Goal: Task Accomplishment & Management: Complete application form

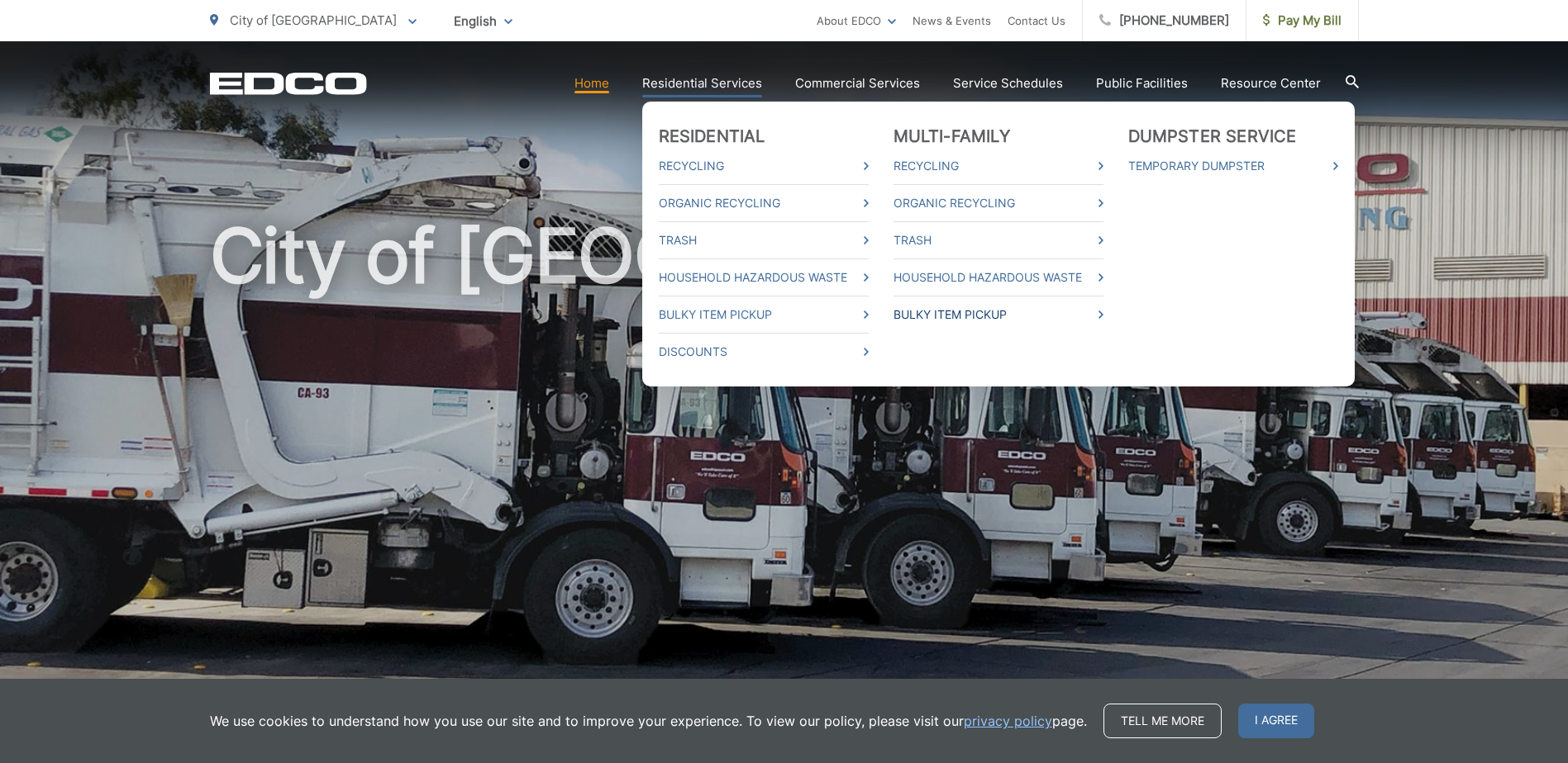
click at [960, 314] on link "Bulky Item Pickup" at bounding box center [998, 314] width 210 height 20
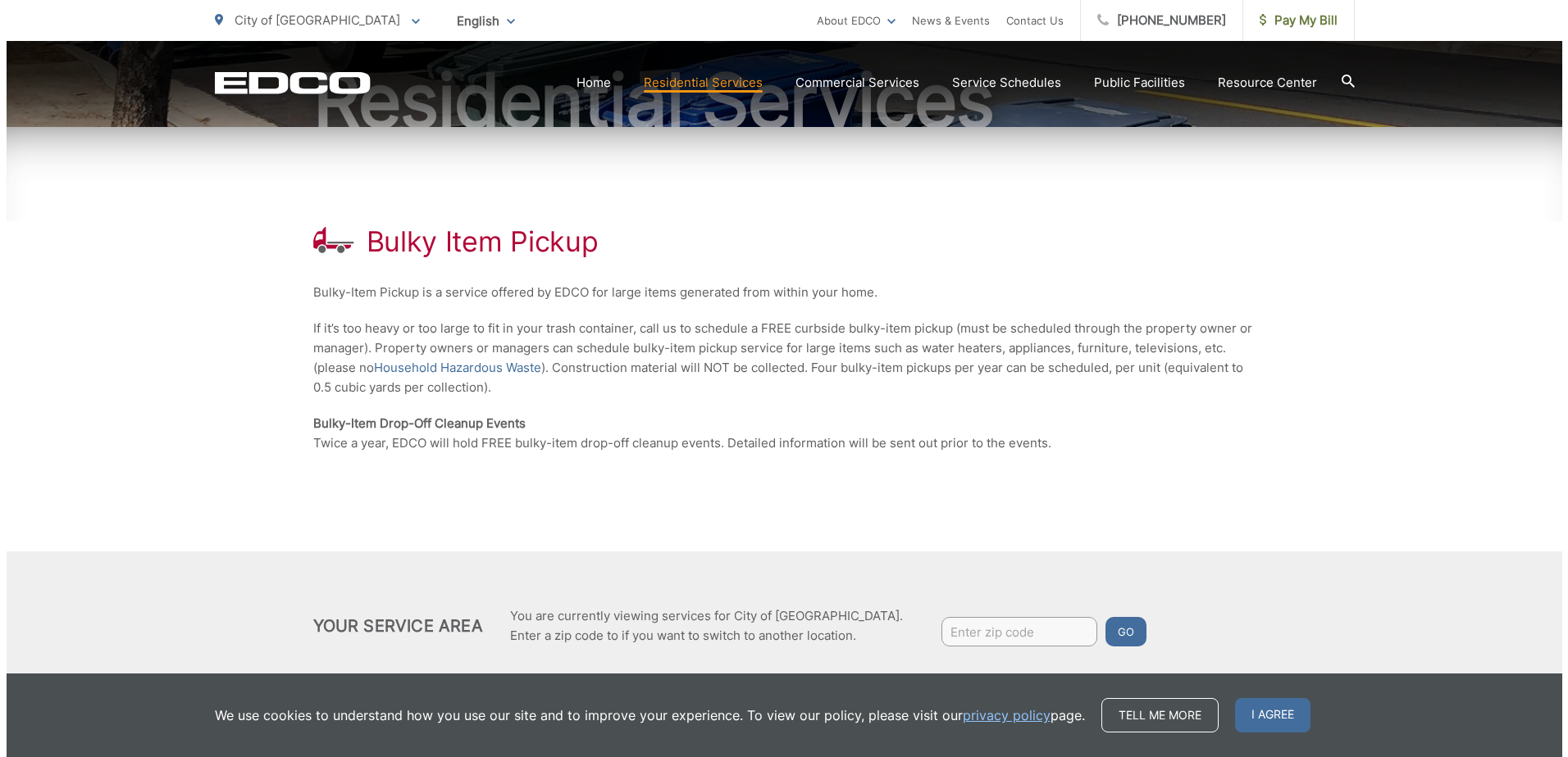
scroll to position [245, 0]
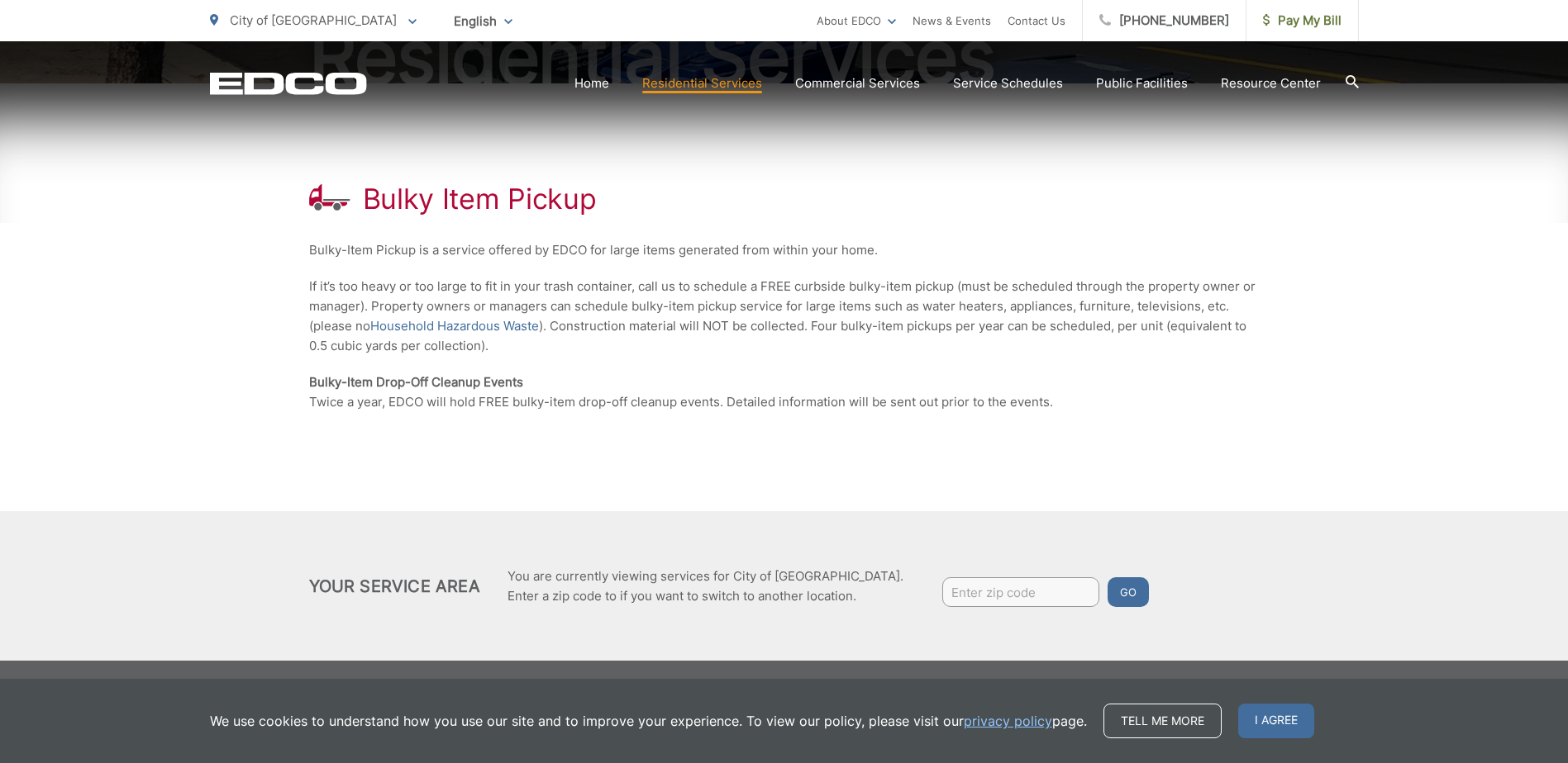
click at [950, 588] on input "Enter zip code" at bounding box center [1020, 592] width 157 height 30
type input "92019"
click at [1107, 592] on button "Go" at bounding box center [1127, 592] width 42 height 30
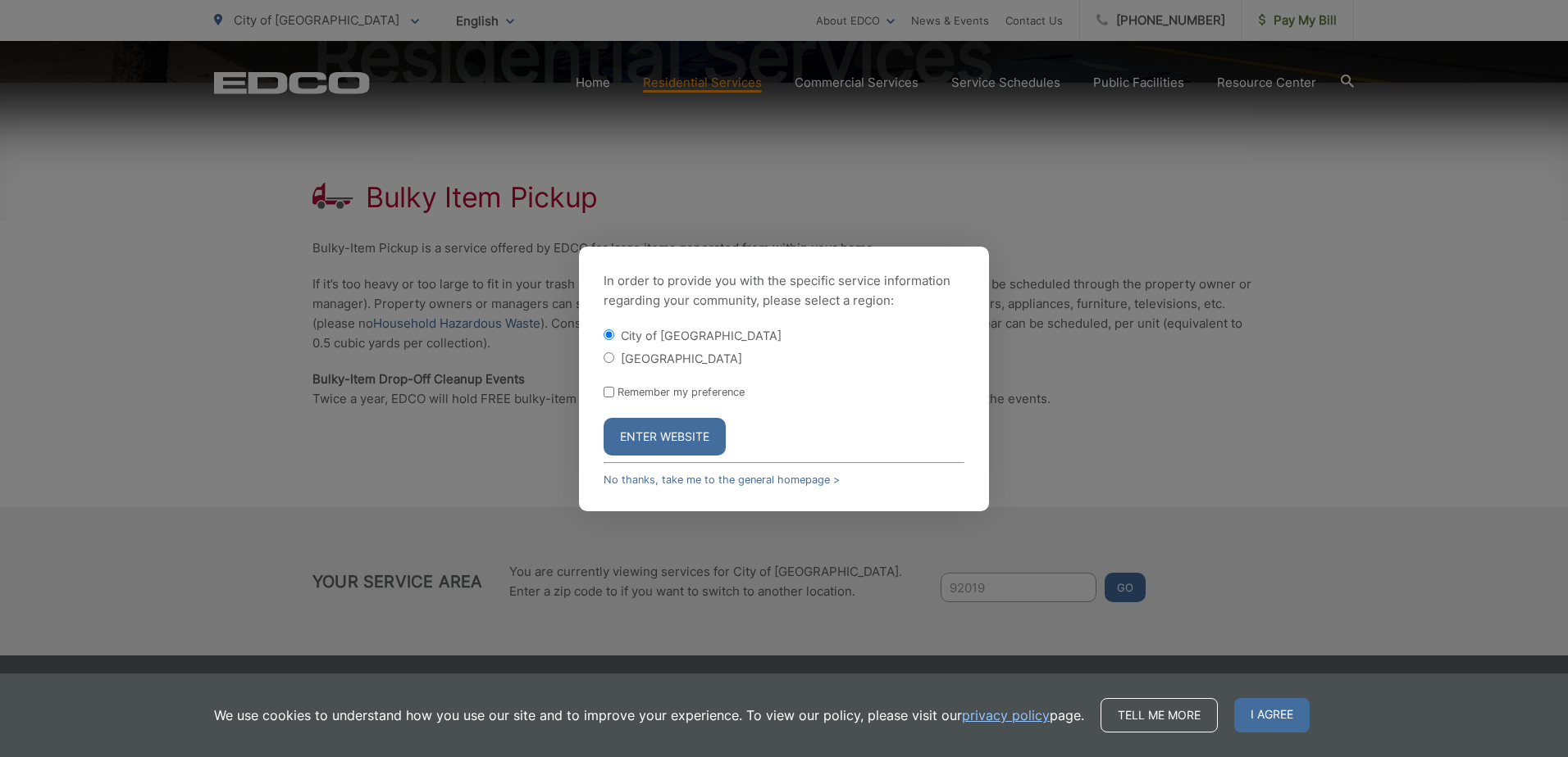
click at [687, 432] on button "Enter Website" at bounding box center [664, 436] width 122 height 38
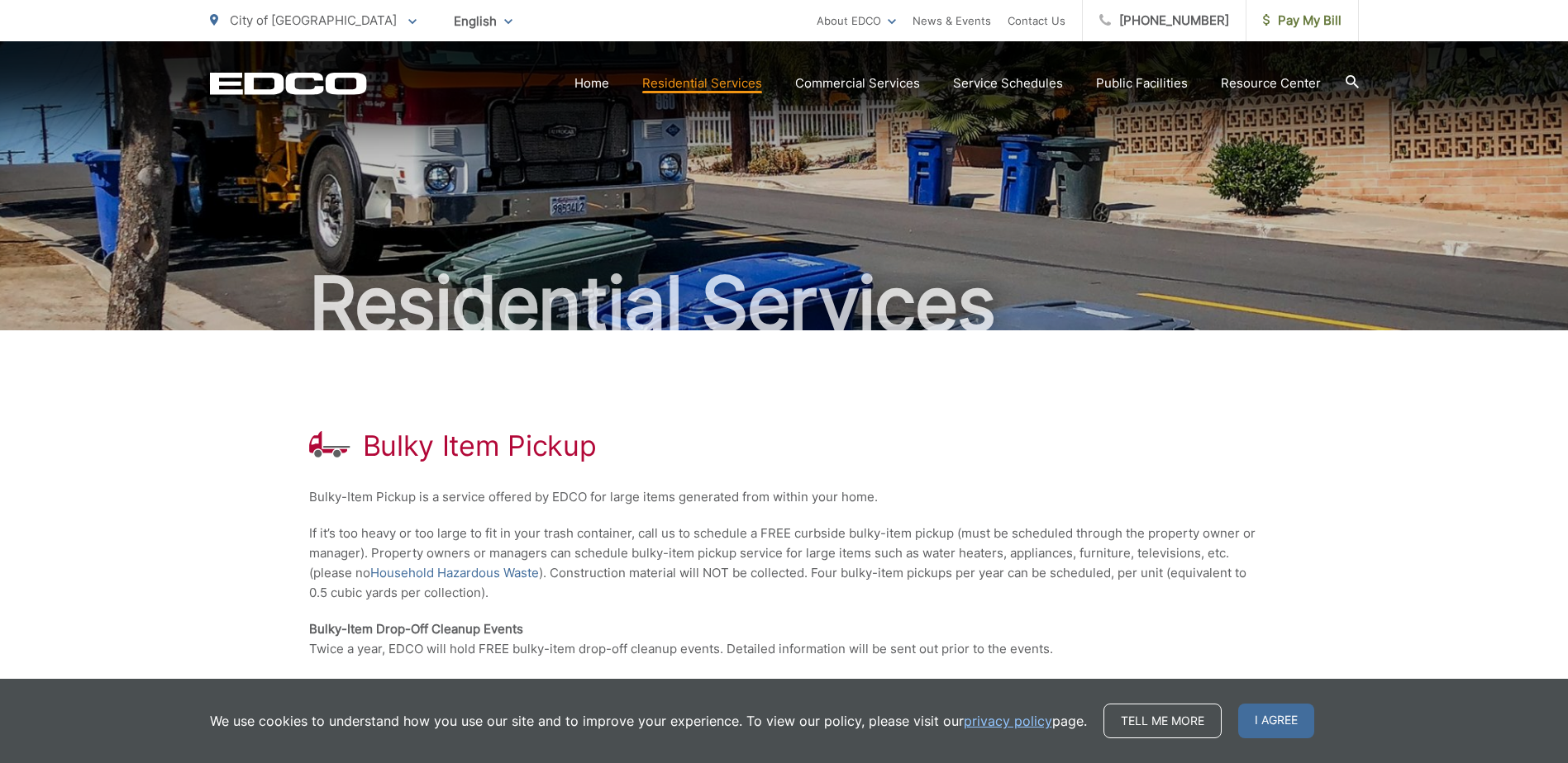
click at [1267, 715] on span "I agree" at bounding box center [1276, 721] width 76 height 35
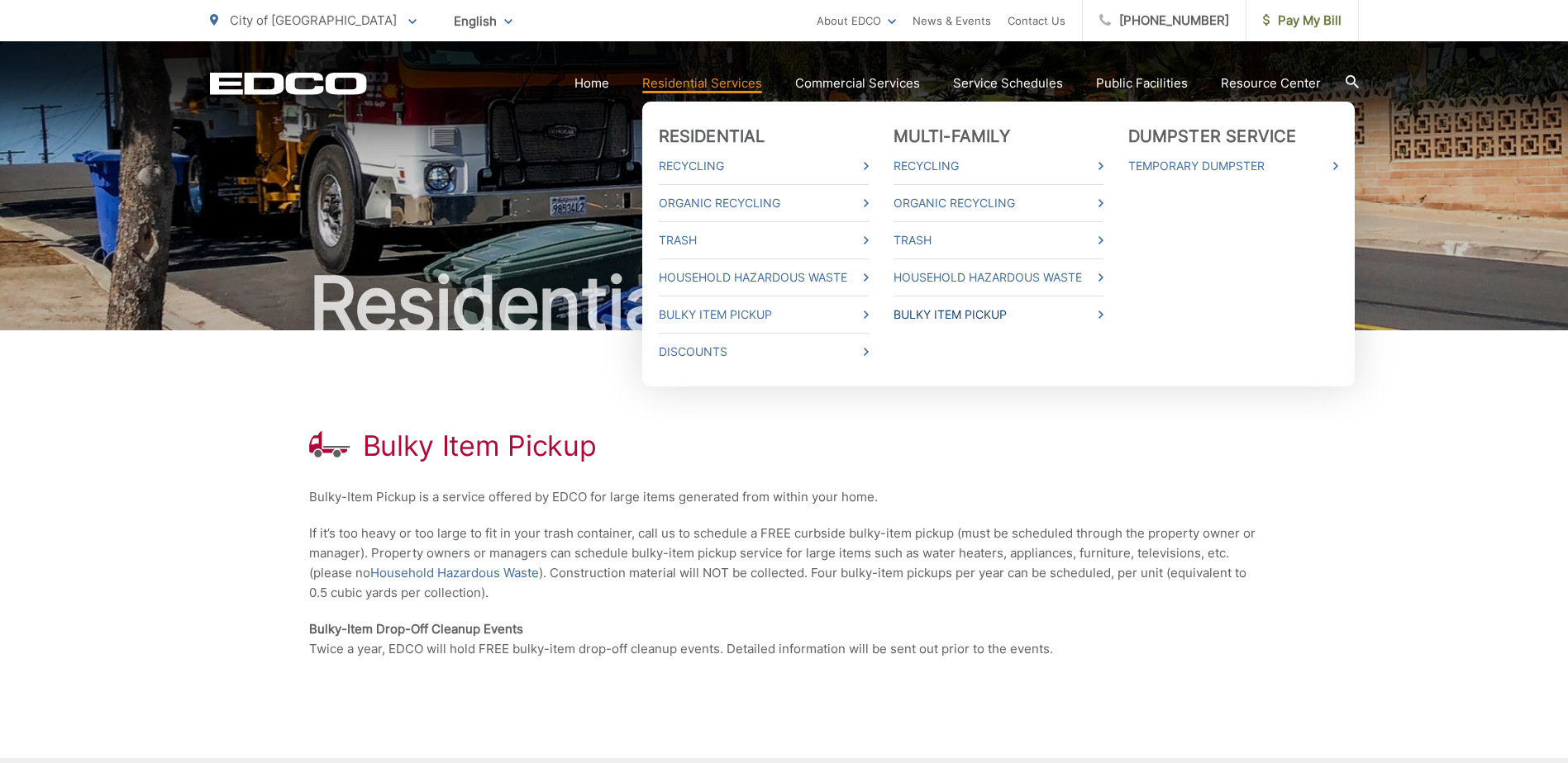
click at [972, 311] on link "Bulky Item Pickup" at bounding box center [998, 314] width 210 height 20
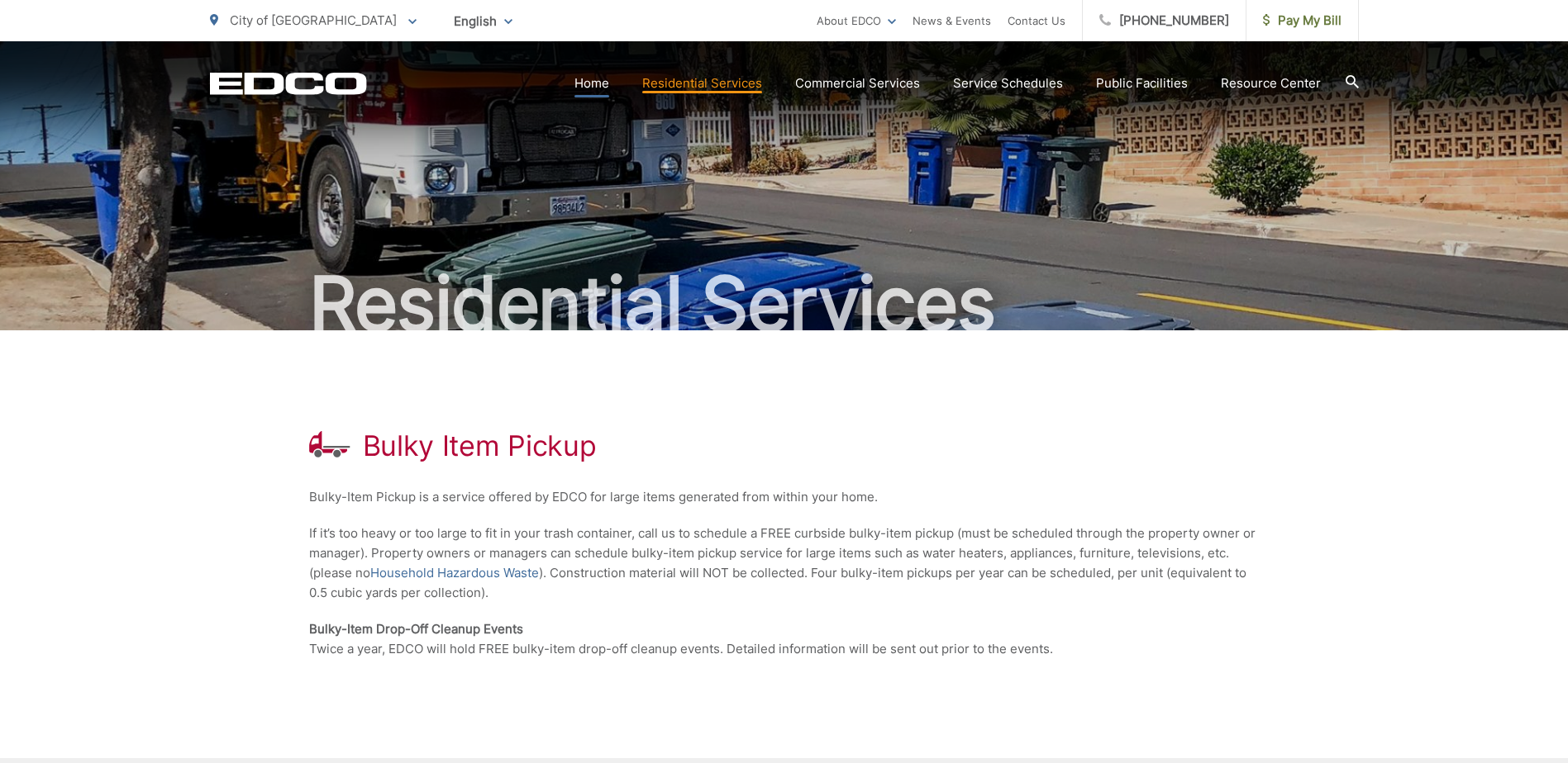
click at [602, 77] on link "Home" at bounding box center [592, 83] width 35 height 20
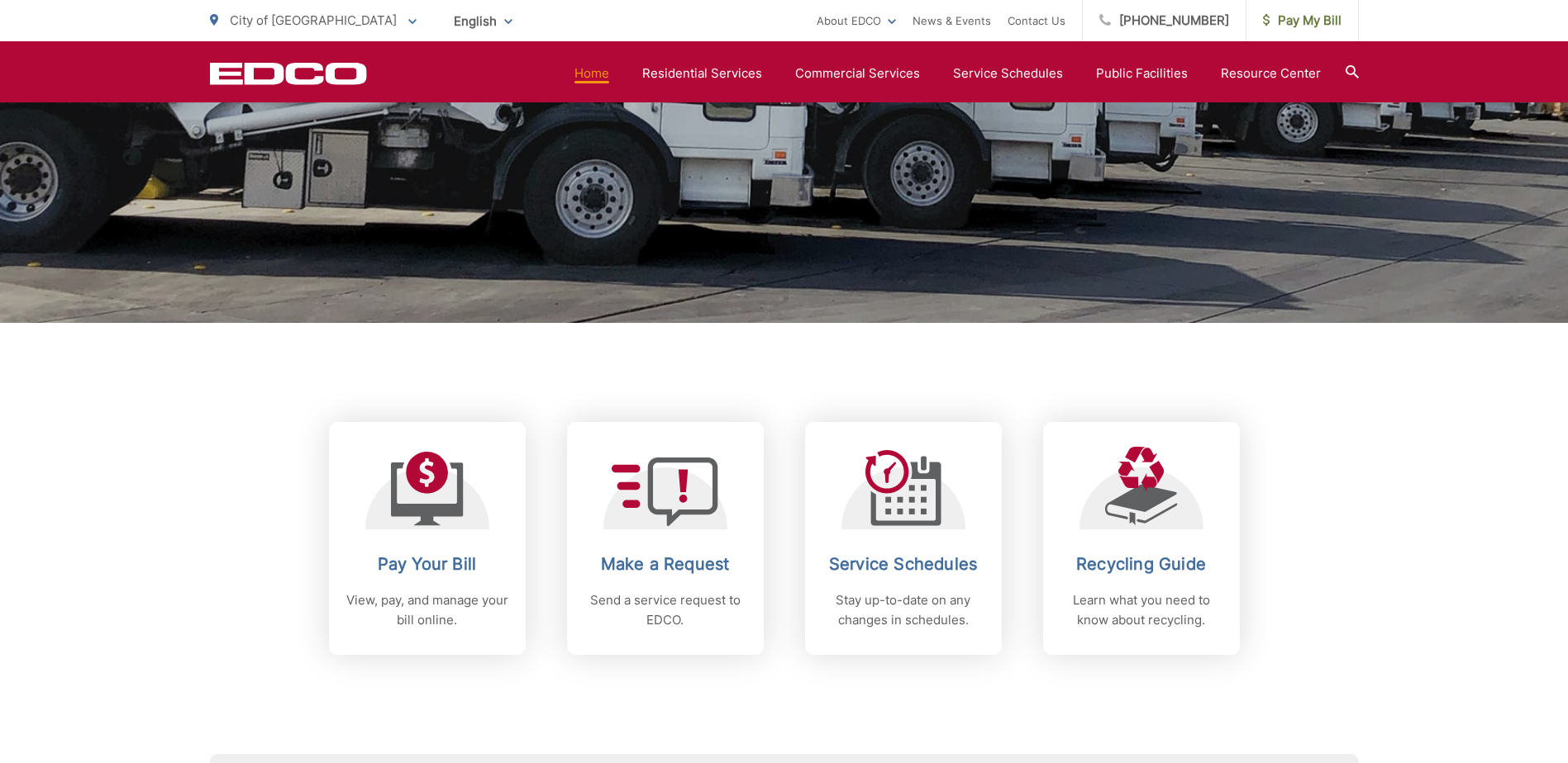
scroll to position [661, 0]
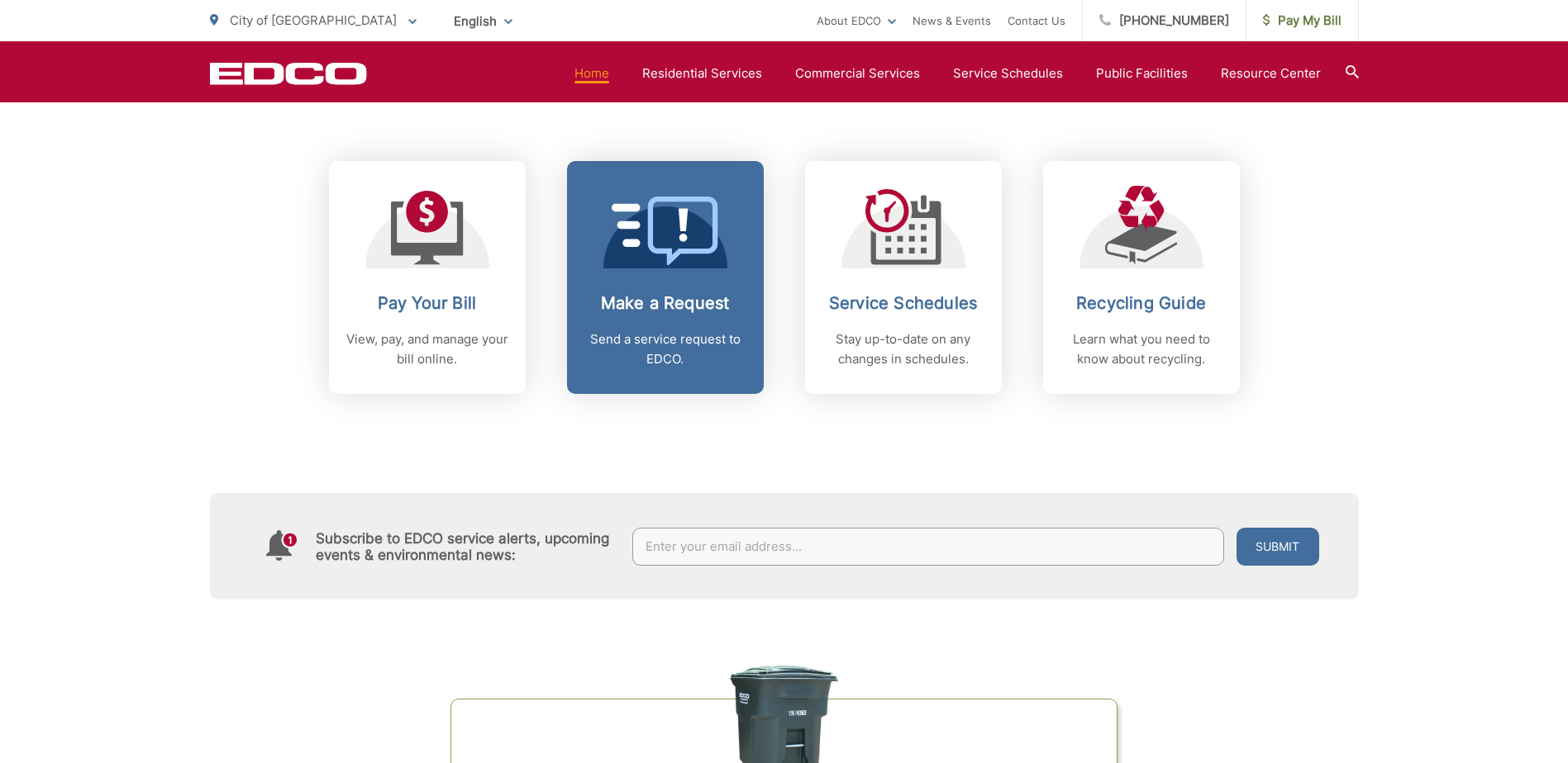
click at [688, 339] on p "Send a service request to EDCO." at bounding box center [665, 349] width 164 height 40
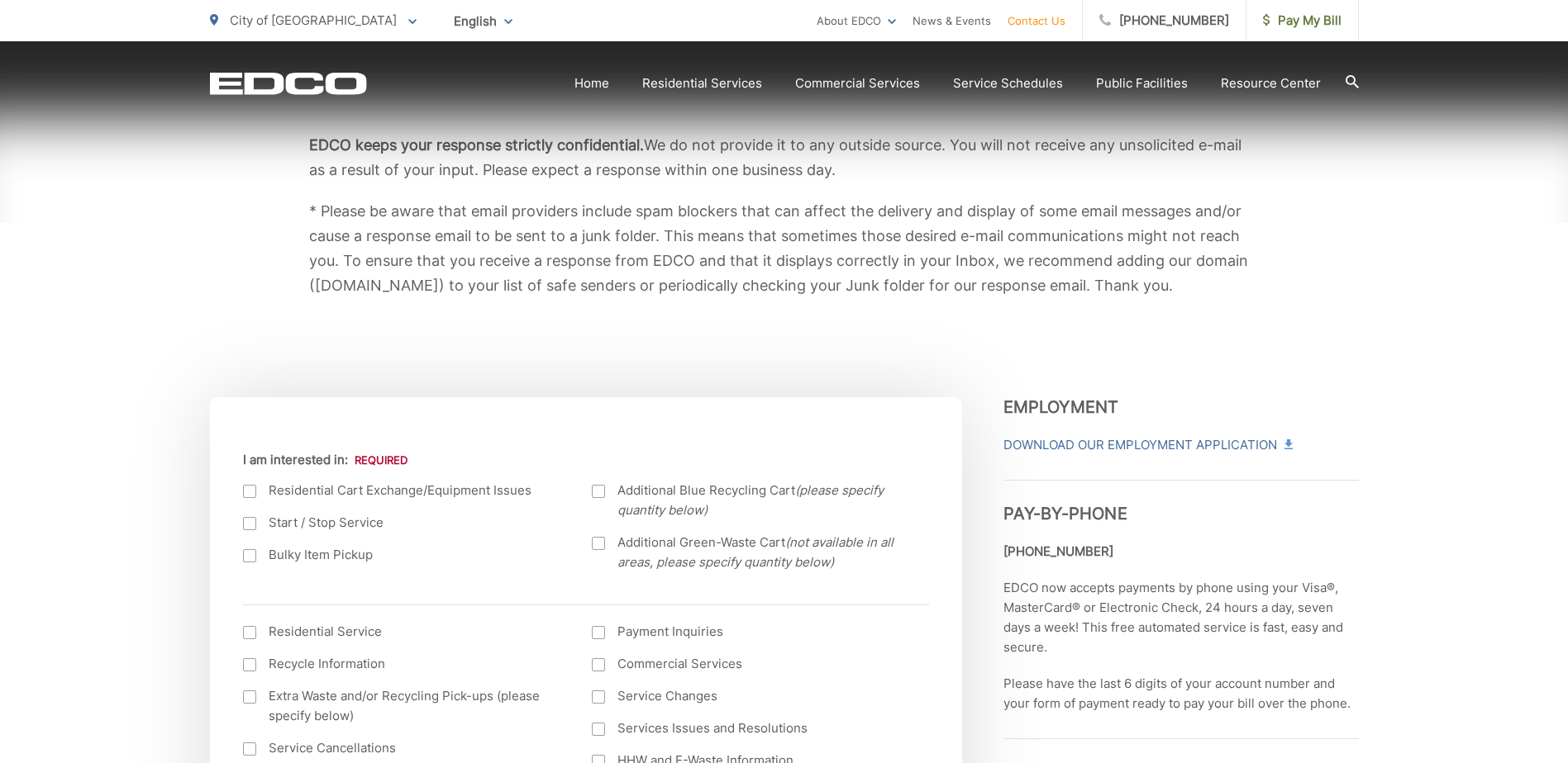
scroll to position [496, 0]
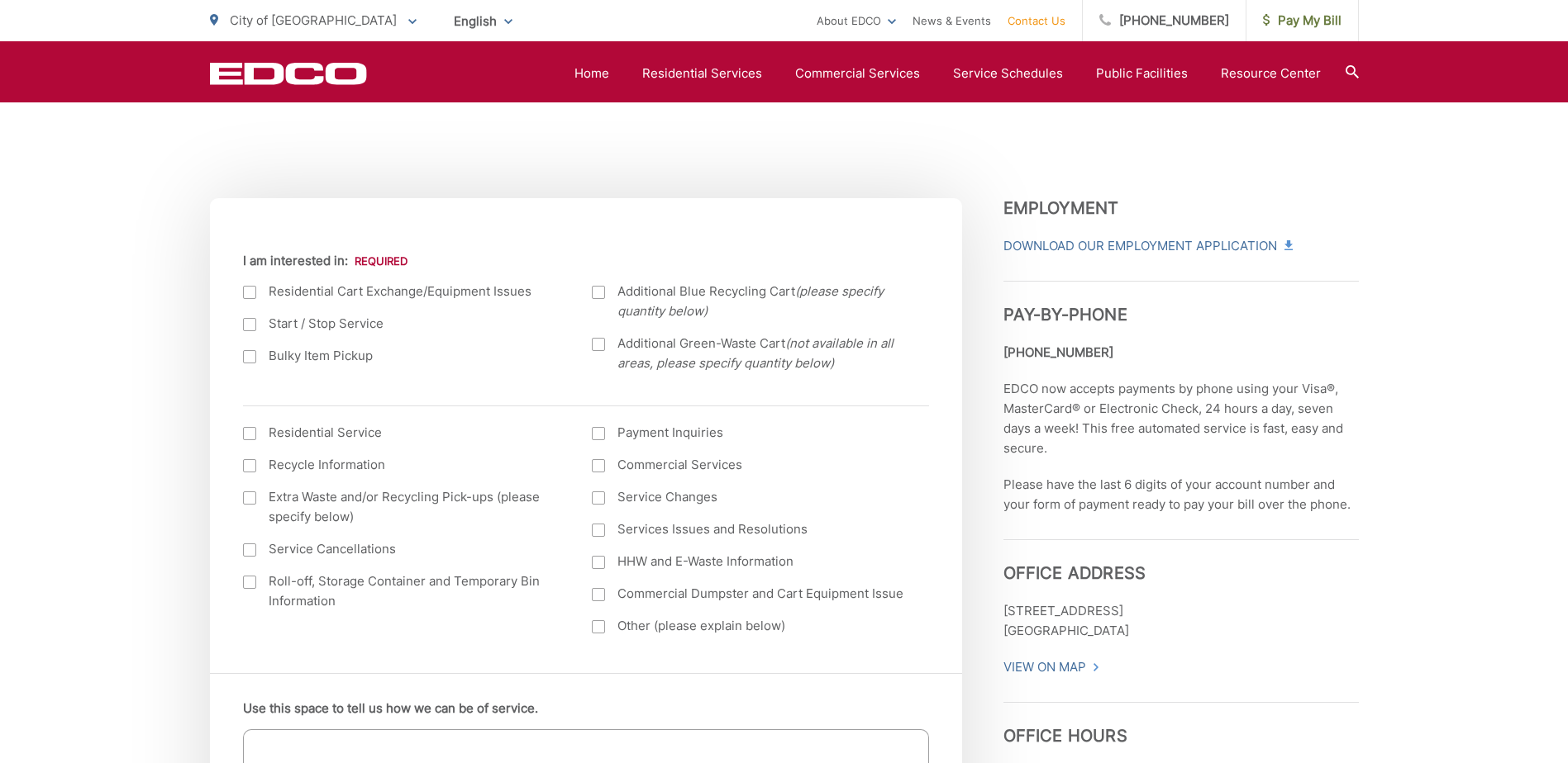
click at [254, 352] on div at bounding box center [250, 357] width 14 height 14
click at [0, 0] on input "Bulky Item Pickup" at bounding box center [0, 0] width 0 height 0
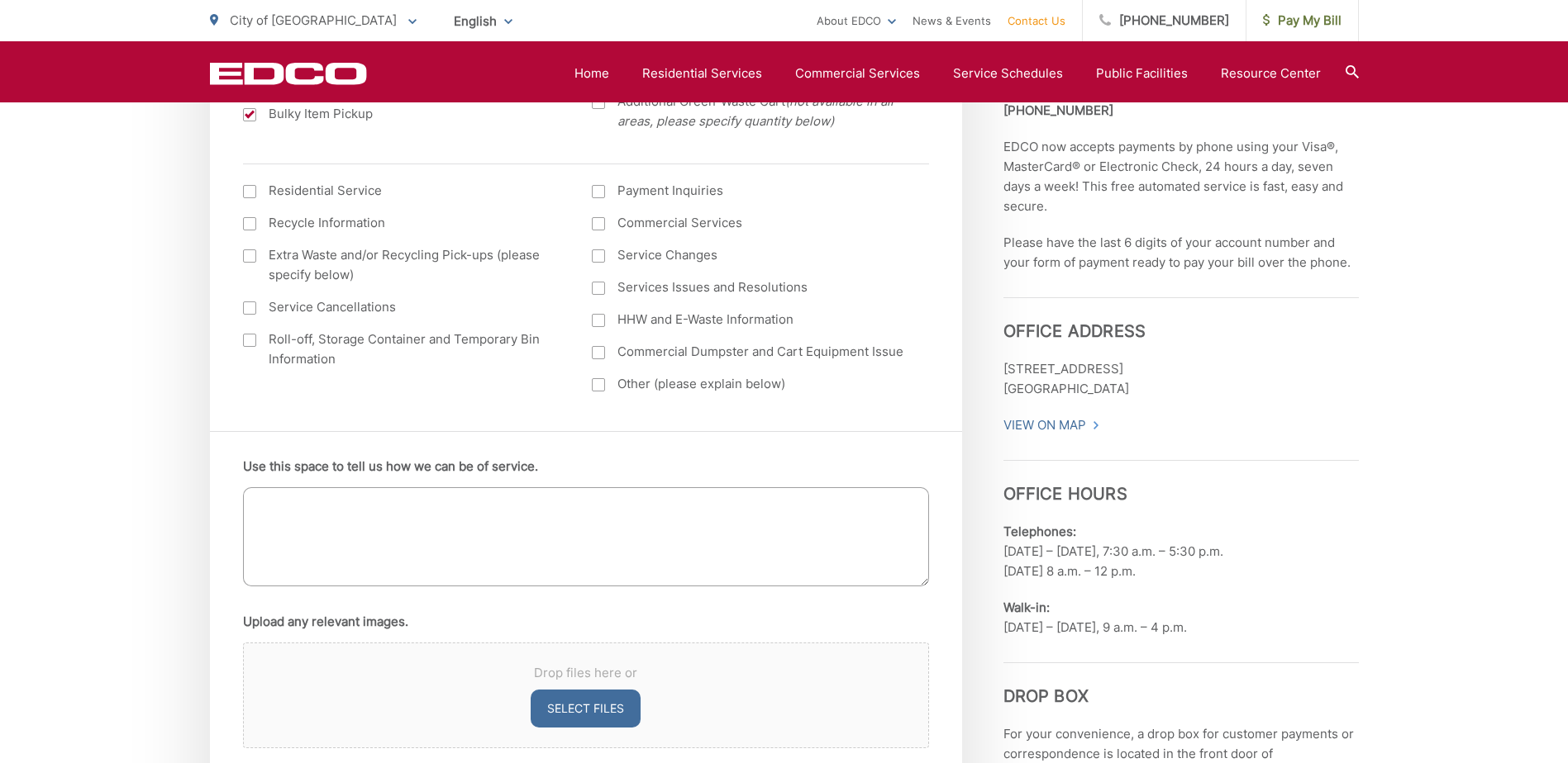
scroll to position [743, 0]
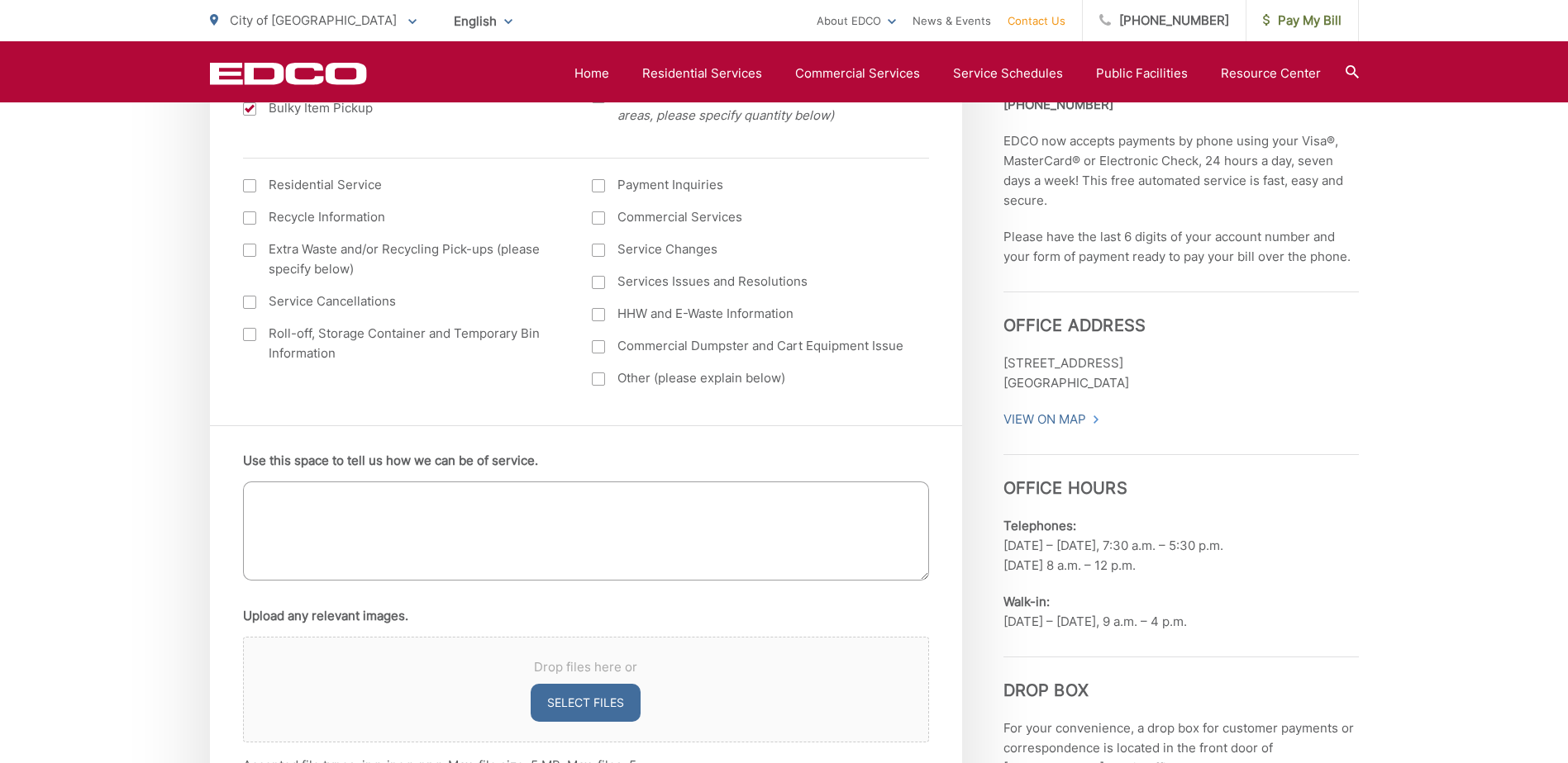
click at [250, 181] on div at bounding box center [250, 186] width 14 height 14
click at [0, 0] on input "I am interested in: (continued) *" at bounding box center [0, 0] width 0 height 0
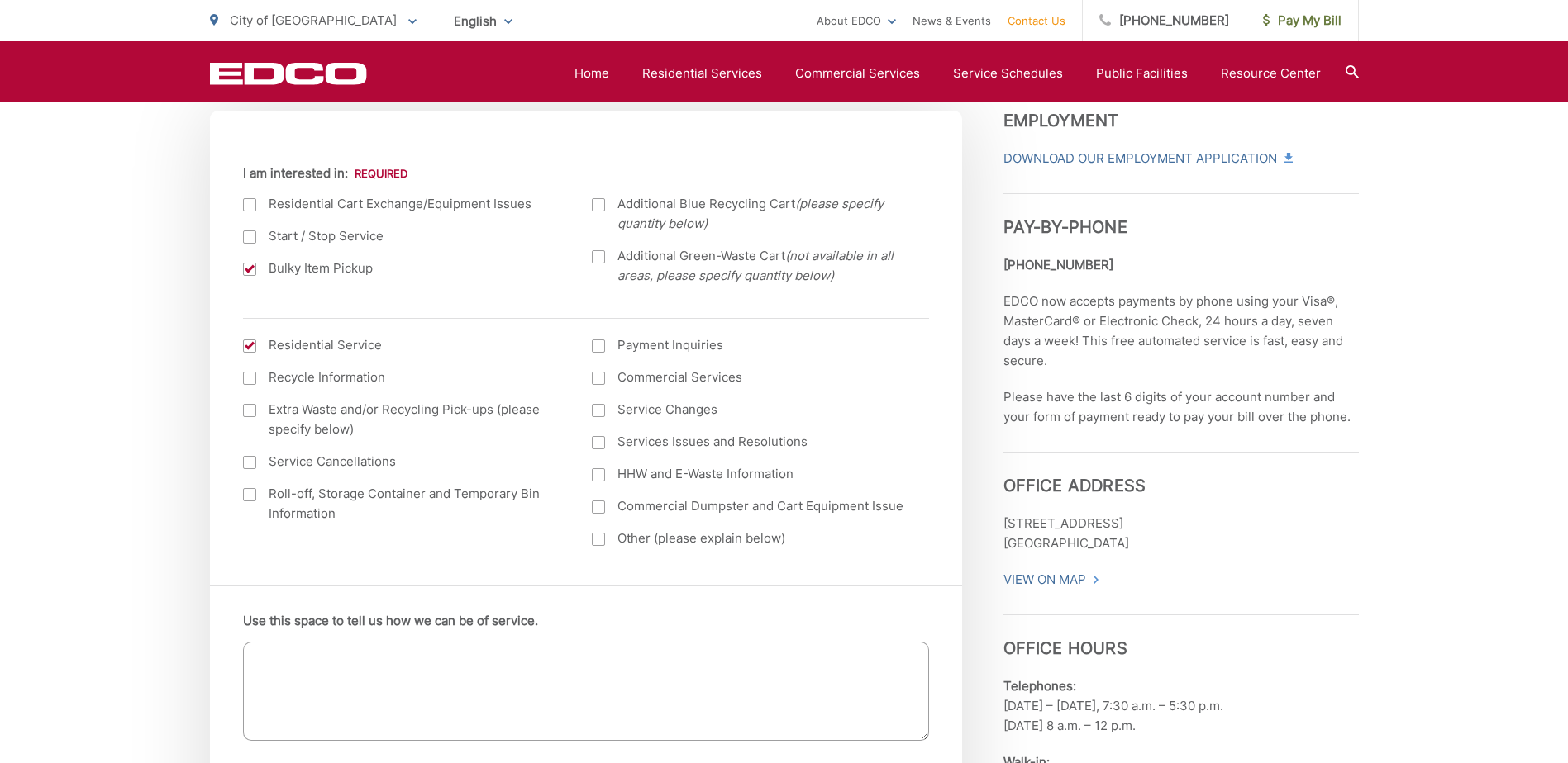
scroll to position [578, 0]
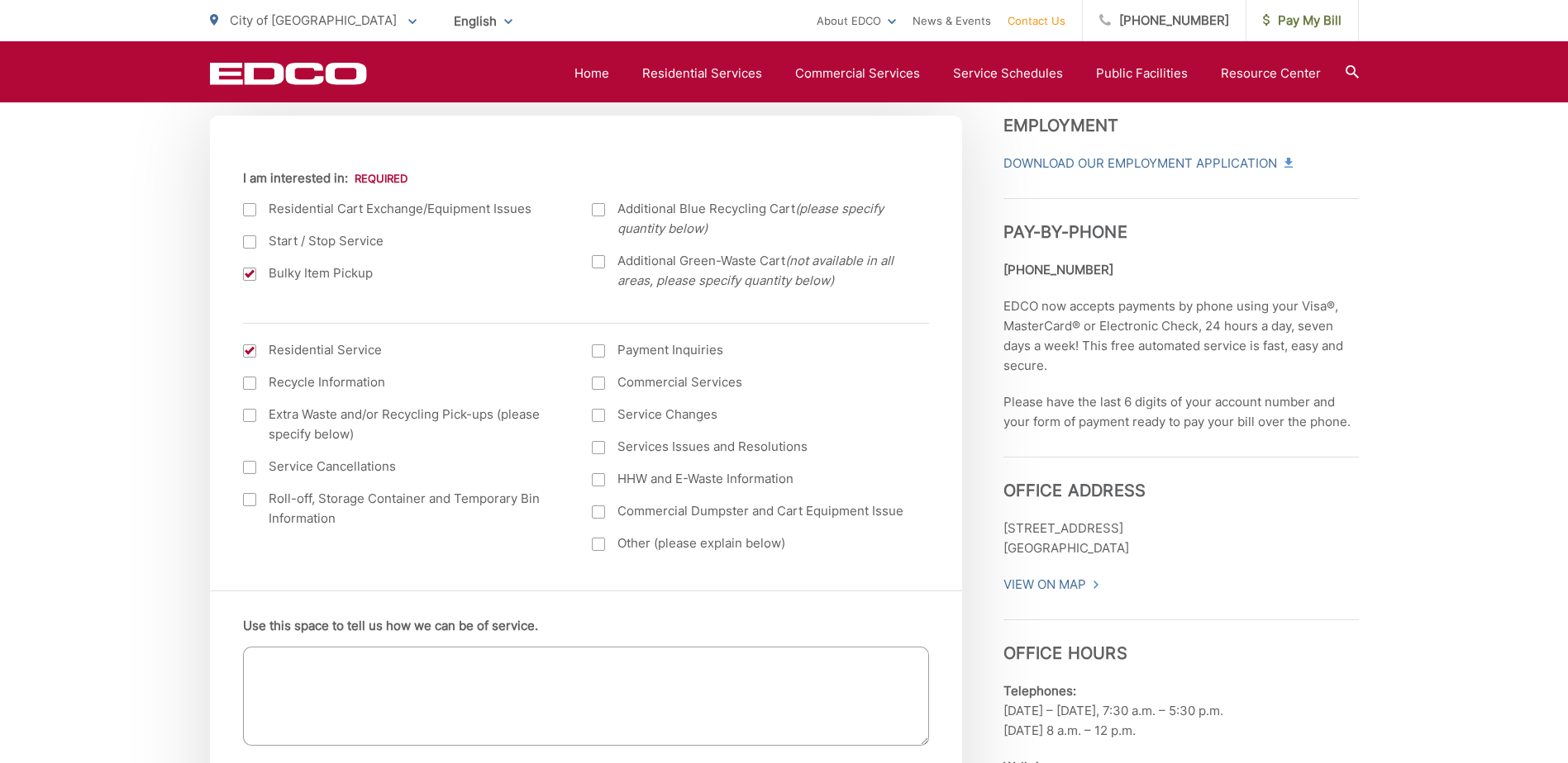
click at [253, 351] on div at bounding box center [250, 351] width 14 height 14
click at [0, 0] on input "I am interested in: (continued) *" at bounding box center [0, 0] width 0 height 0
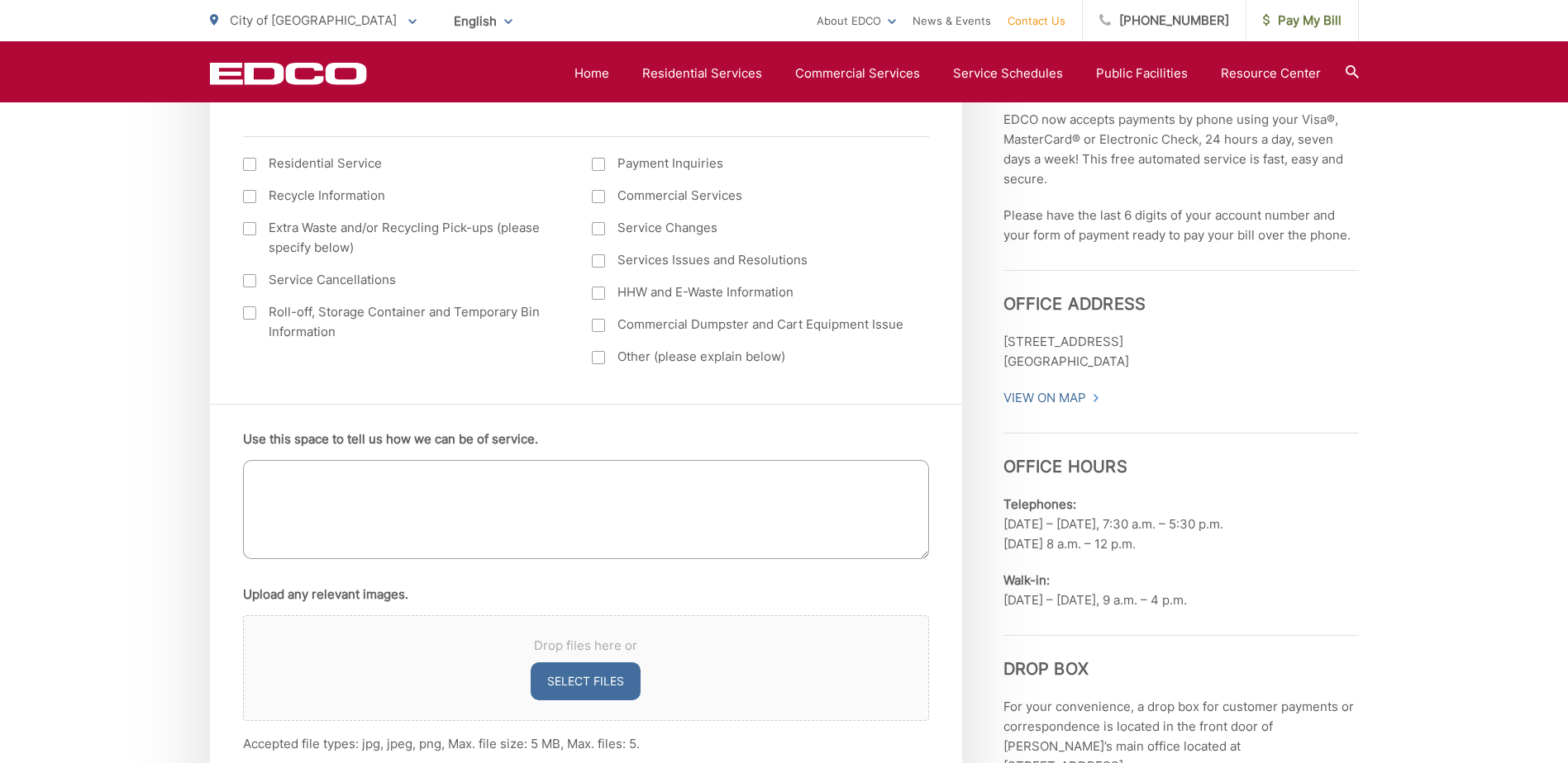
scroll to position [826, 0]
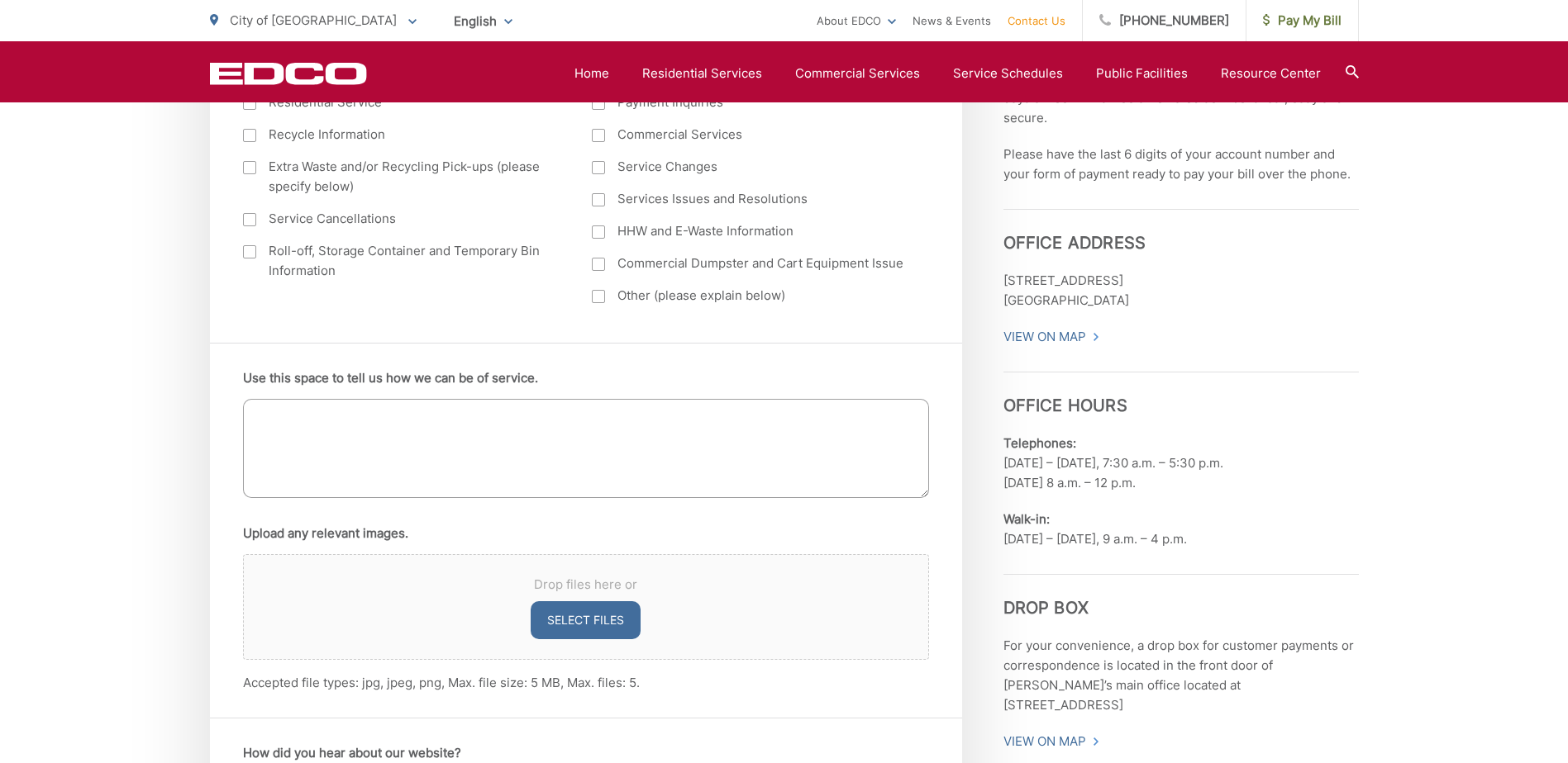
click at [394, 428] on textarea "Use this space to tell us how we can be of service." at bounding box center [586, 448] width 686 height 99
type textarea "i"
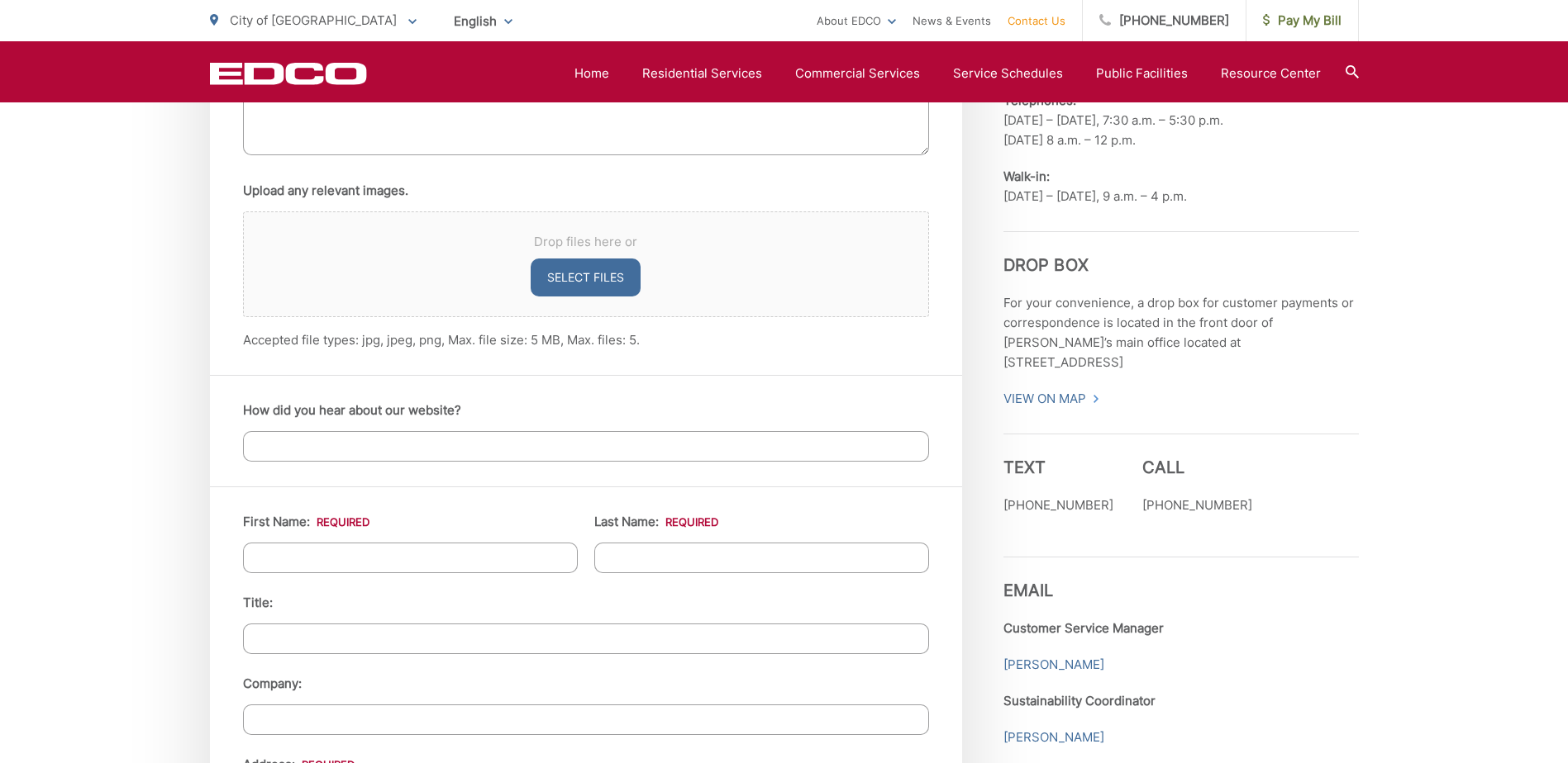
scroll to position [1239, 0]
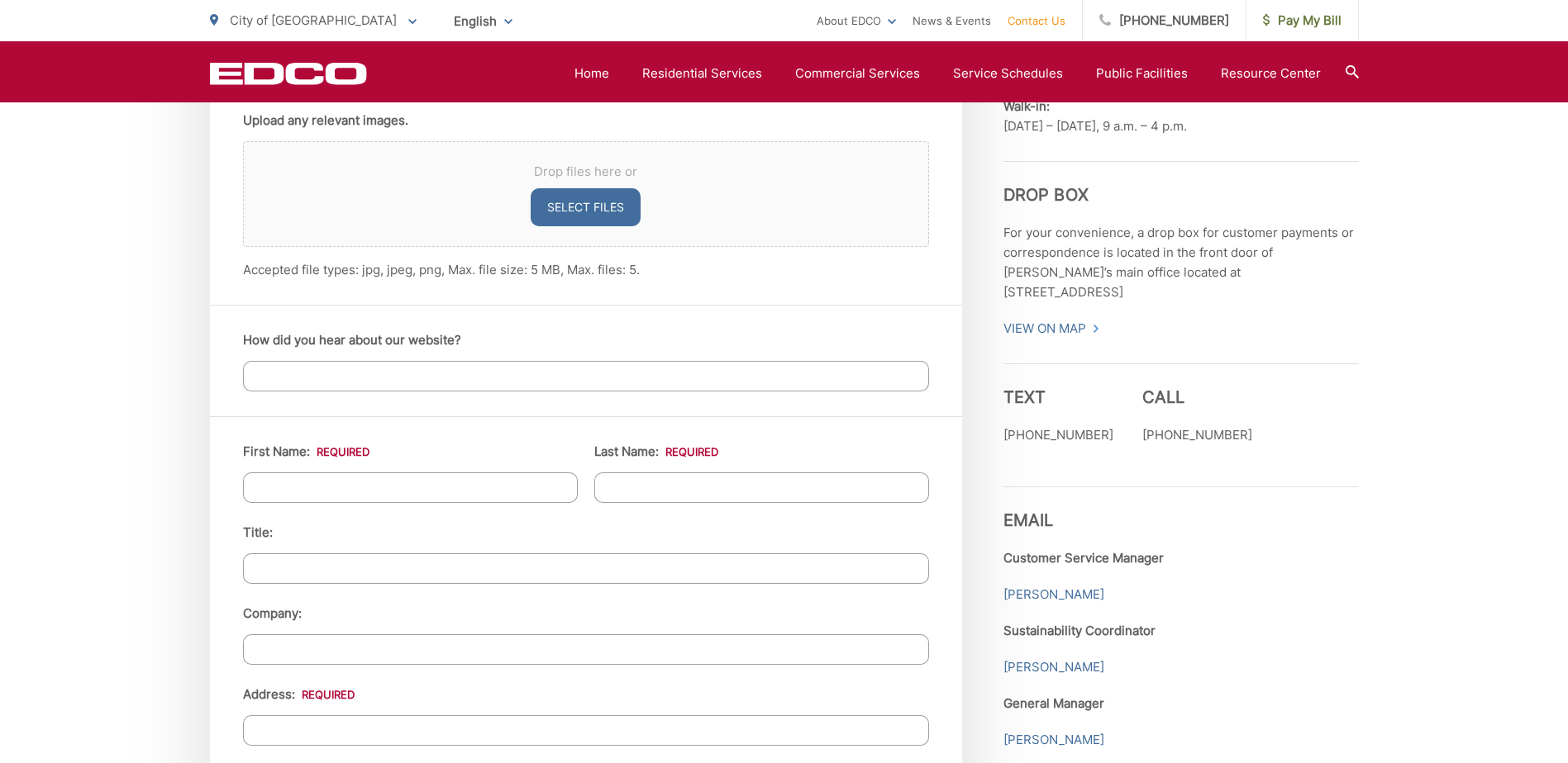
type textarea "I have a broken recliner (bulky item) for pick up please."
click at [419, 370] on input "How did you hear about our website?" at bounding box center [586, 376] width 686 height 31
type input "I am a customer already."
click at [414, 491] on input "First Name: *" at bounding box center [410, 488] width 334 height 31
type input "FRANK SUTTON"
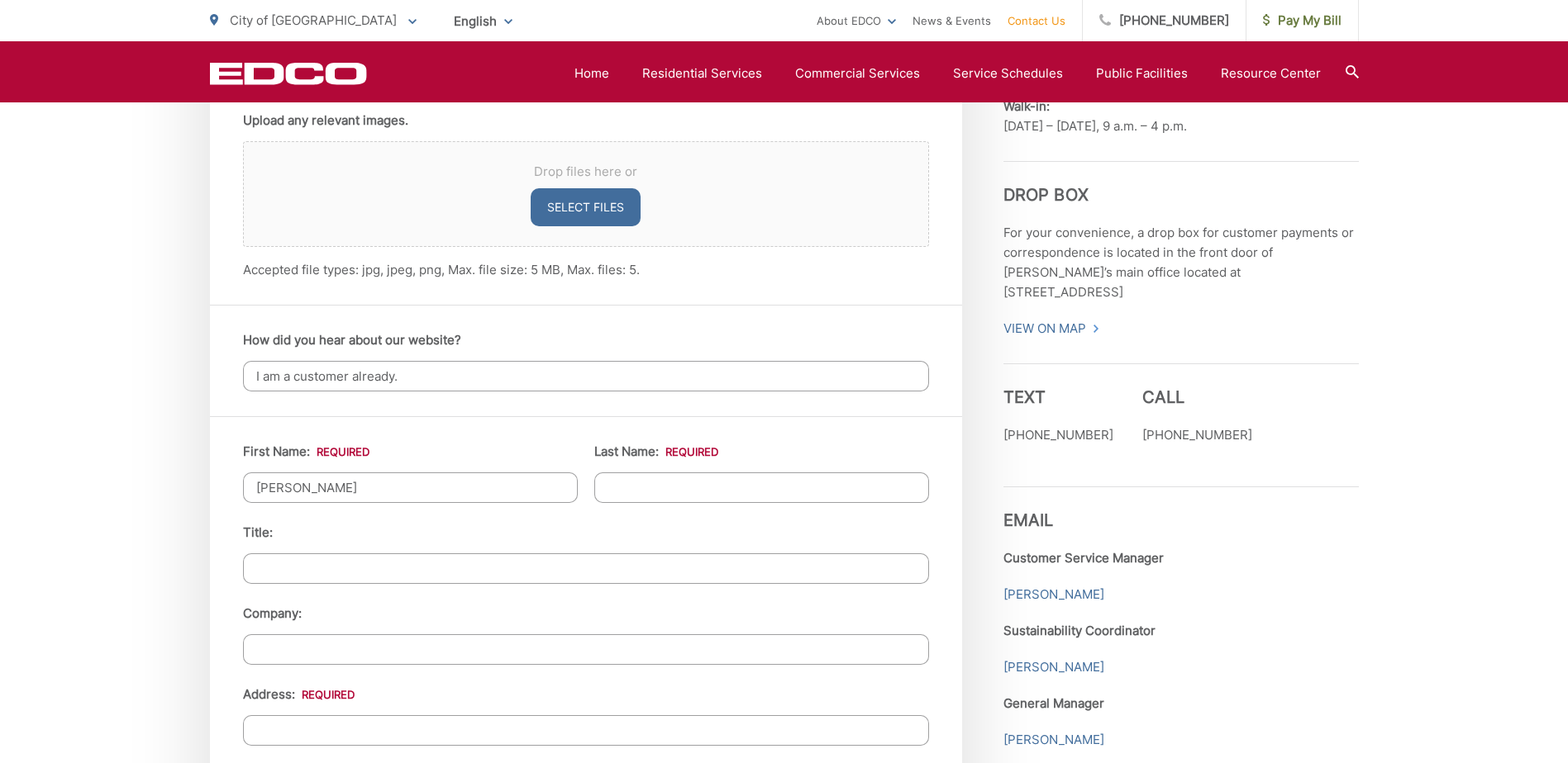
type input "FRANK SUTTON"
type input "1185 E LEXINGTON AVE"
type input "EL CAJON"
type input "92019"
type input "6193876339"
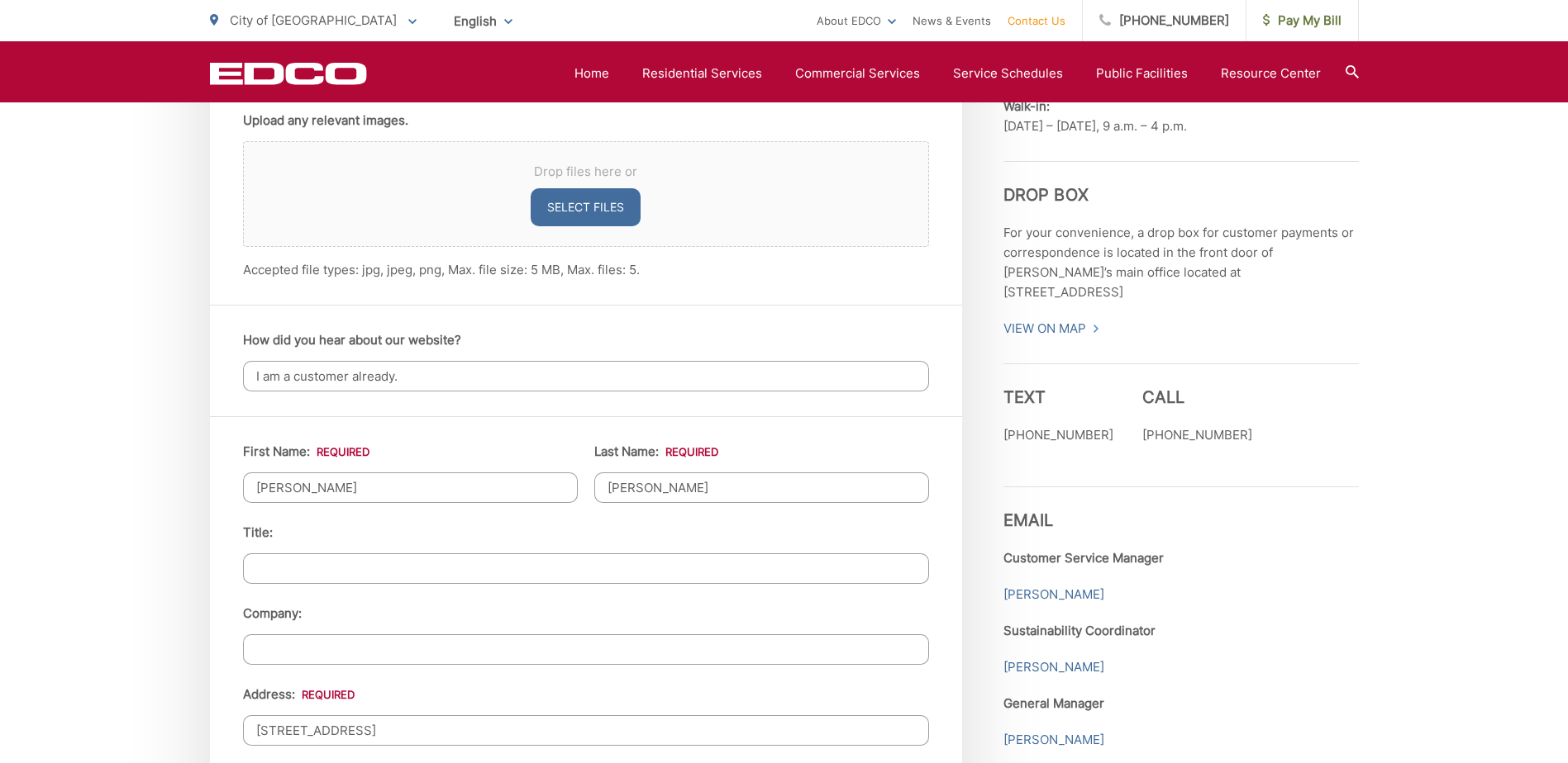
type input "hobiesutton58@gmail.com"
type input "(619) 387-6339"
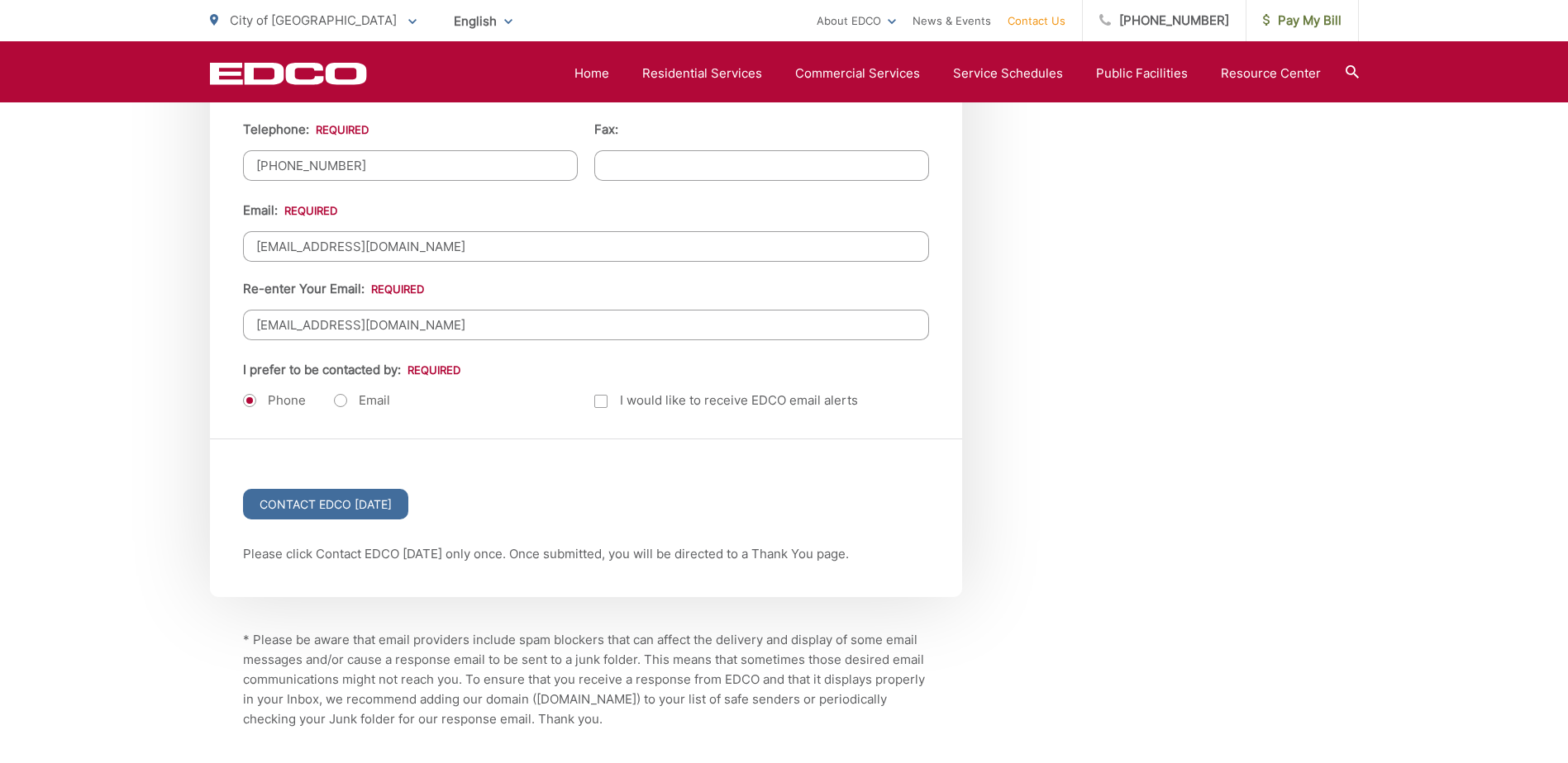
scroll to position [2065, 0]
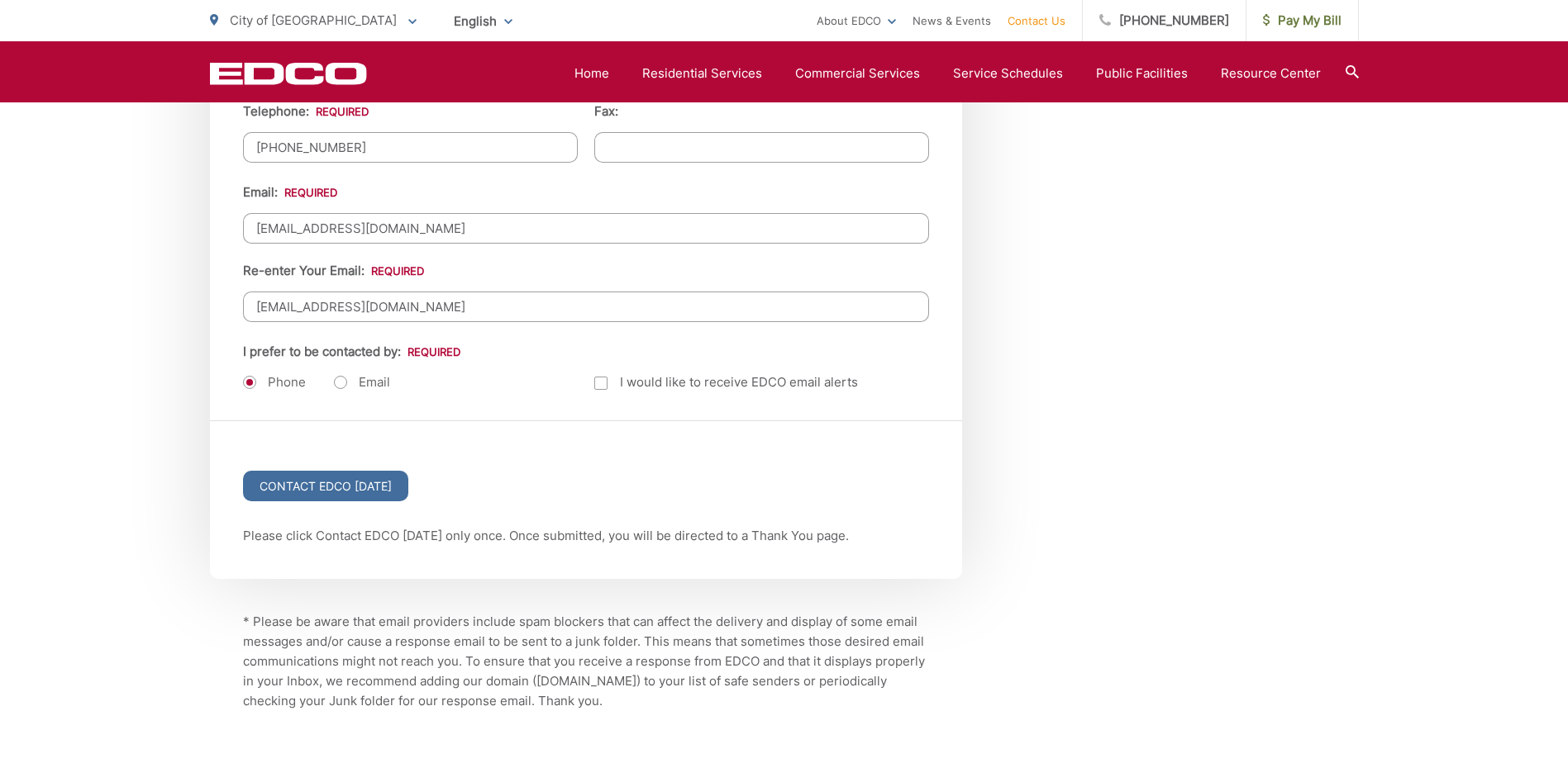
click at [346, 381] on label "Email" at bounding box center [362, 382] width 56 height 16
radio input "true"
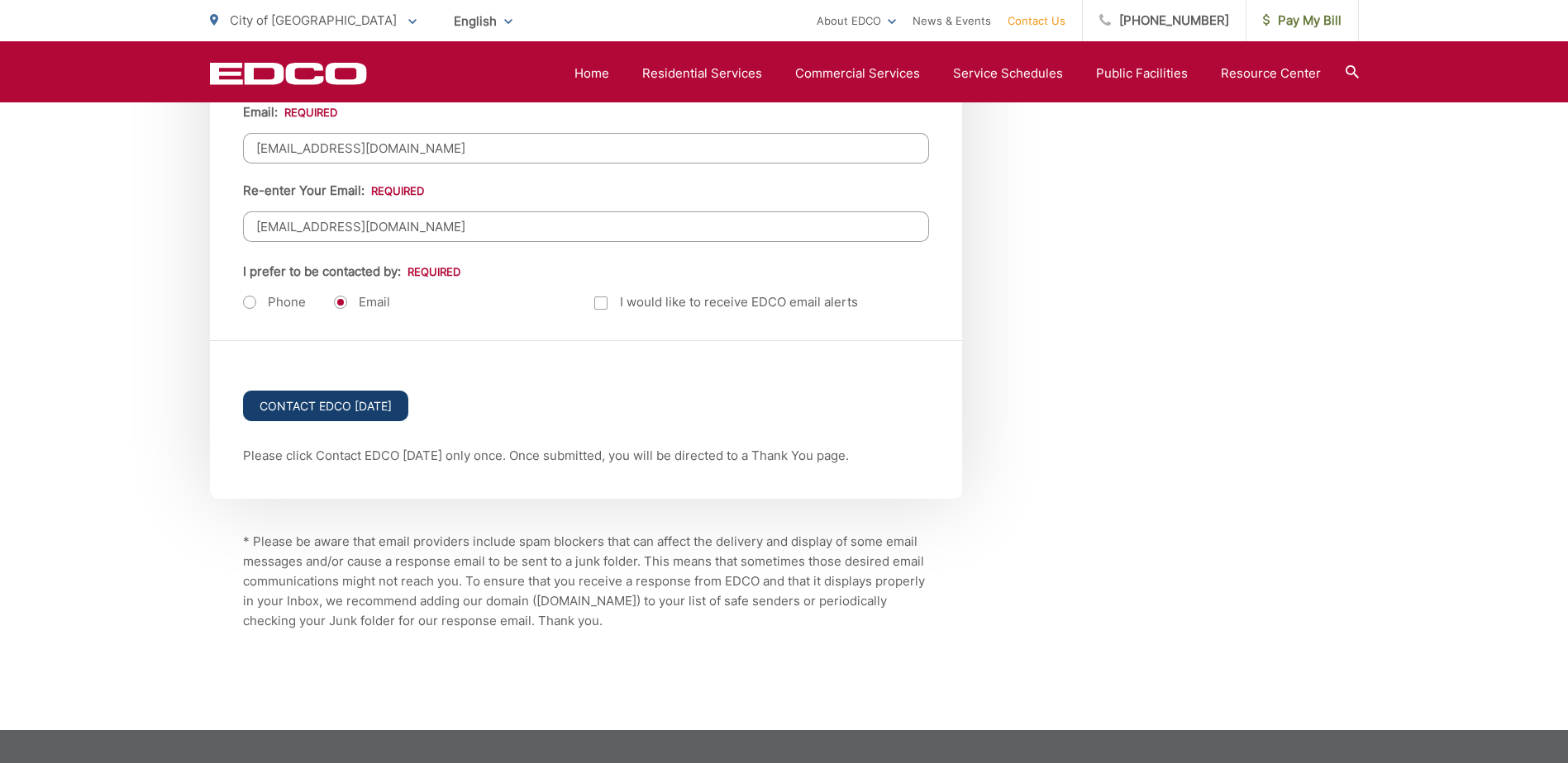
scroll to position [2148, 0]
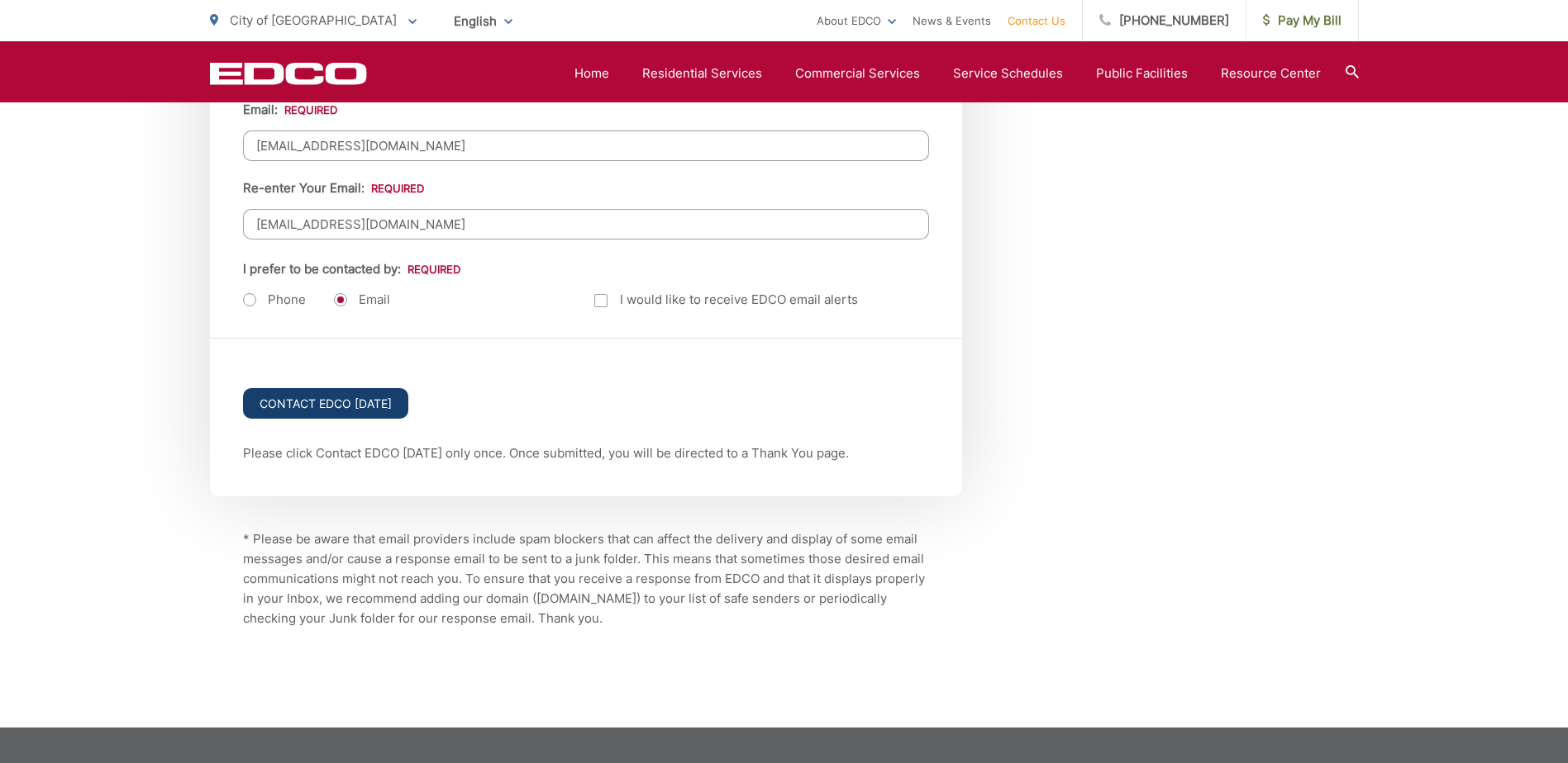
click at [379, 401] on input "Contact EDCO Today" at bounding box center [325, 403] width 166 height 31
